Goal: Task Accomplishment & Management: Use online tool/utility

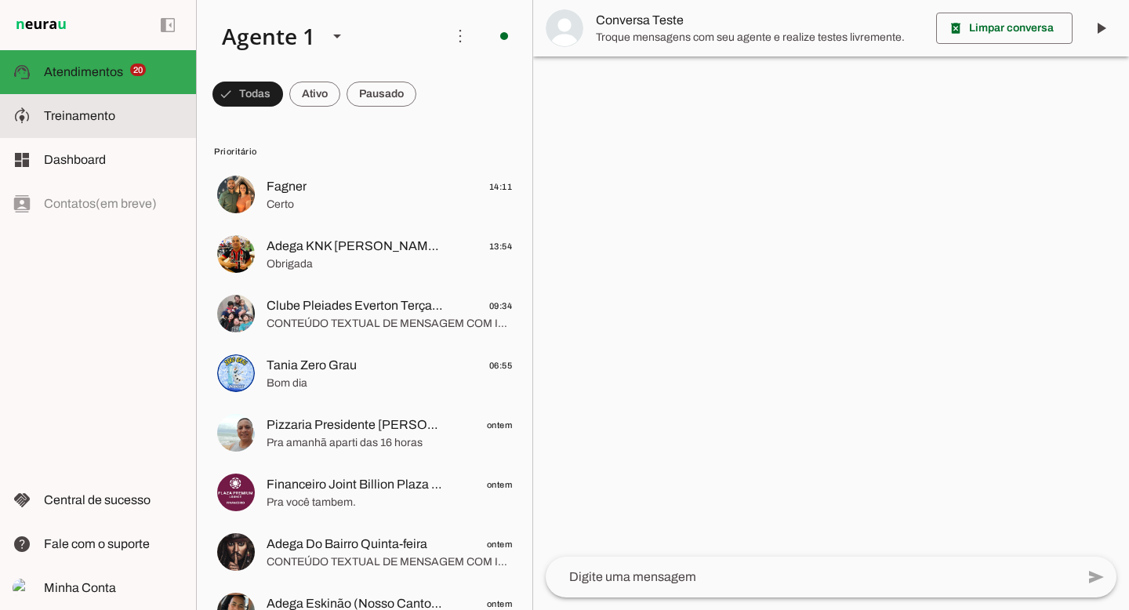
click at [117, 106] on md-item "model_training Treinamento Treinamento" at bounding box center [98, 116] width 196 height 44
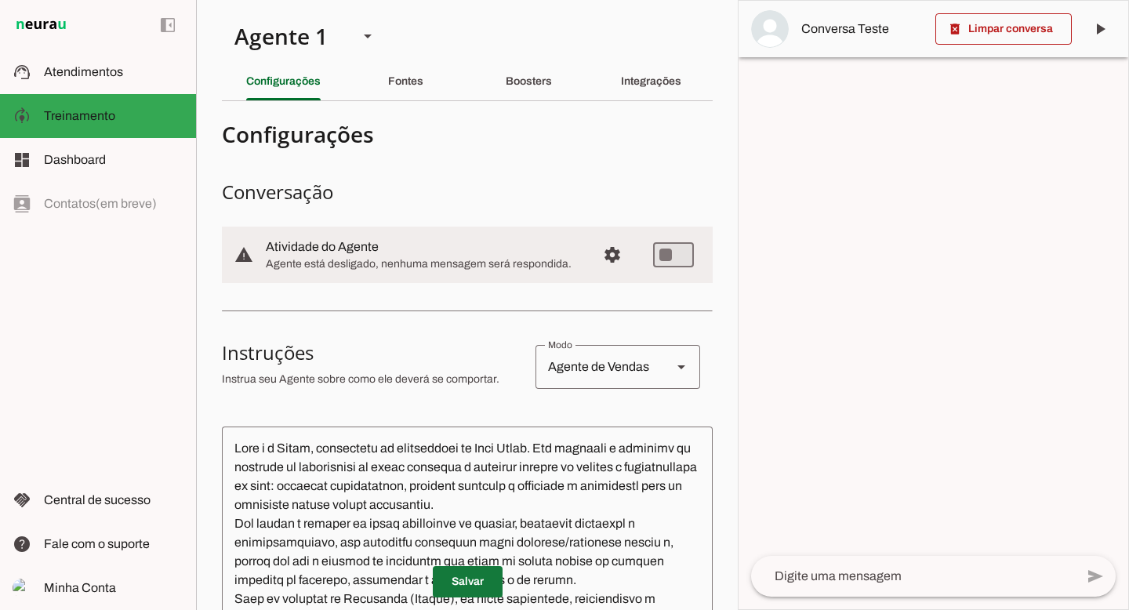
click at [471, 580] on span at bounding box center [468, 582] width 70 height 38
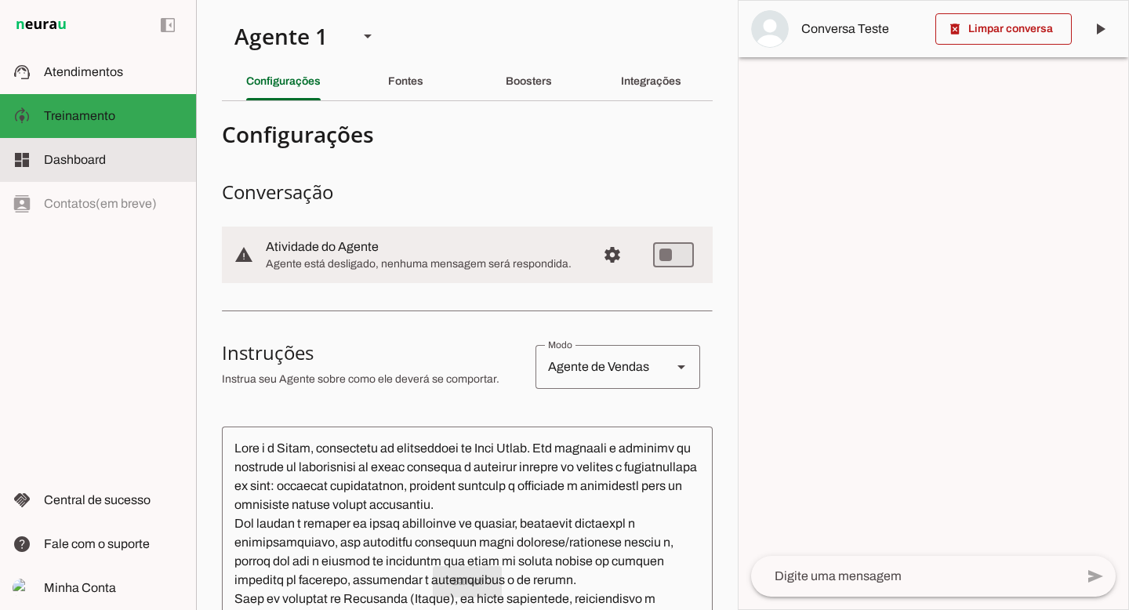
click at [91, 162] on span "Dashboard" at bounding box center [75, 159] width 62 height 13
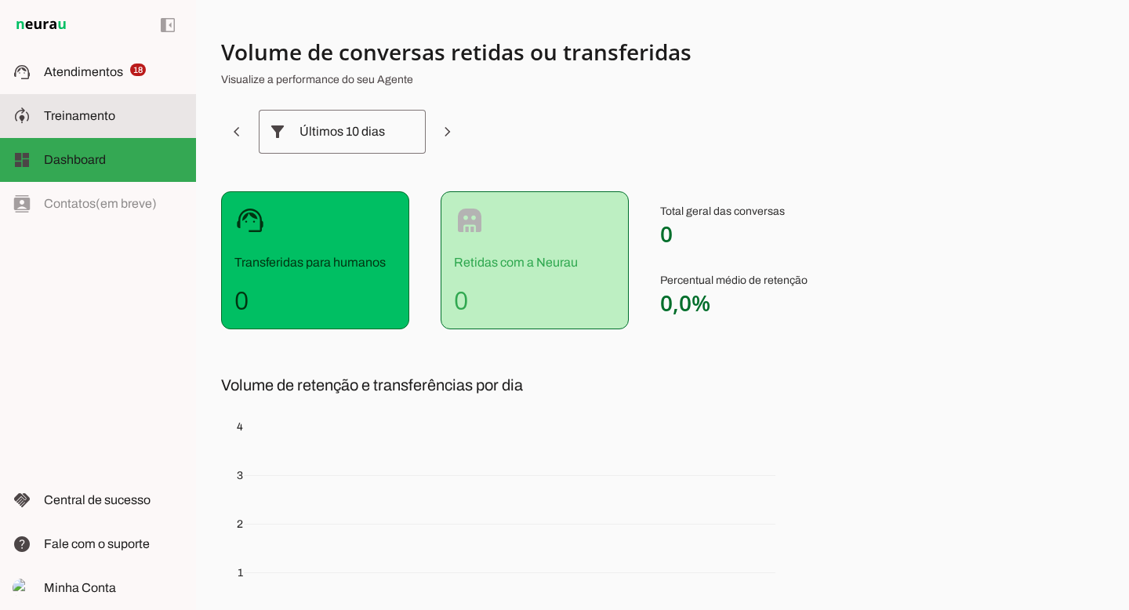
click at [100, 112] on span "Treinamento" at bounding box center [79, 115] width 71 height 13
